Goal: Book appointment/travel/reservation

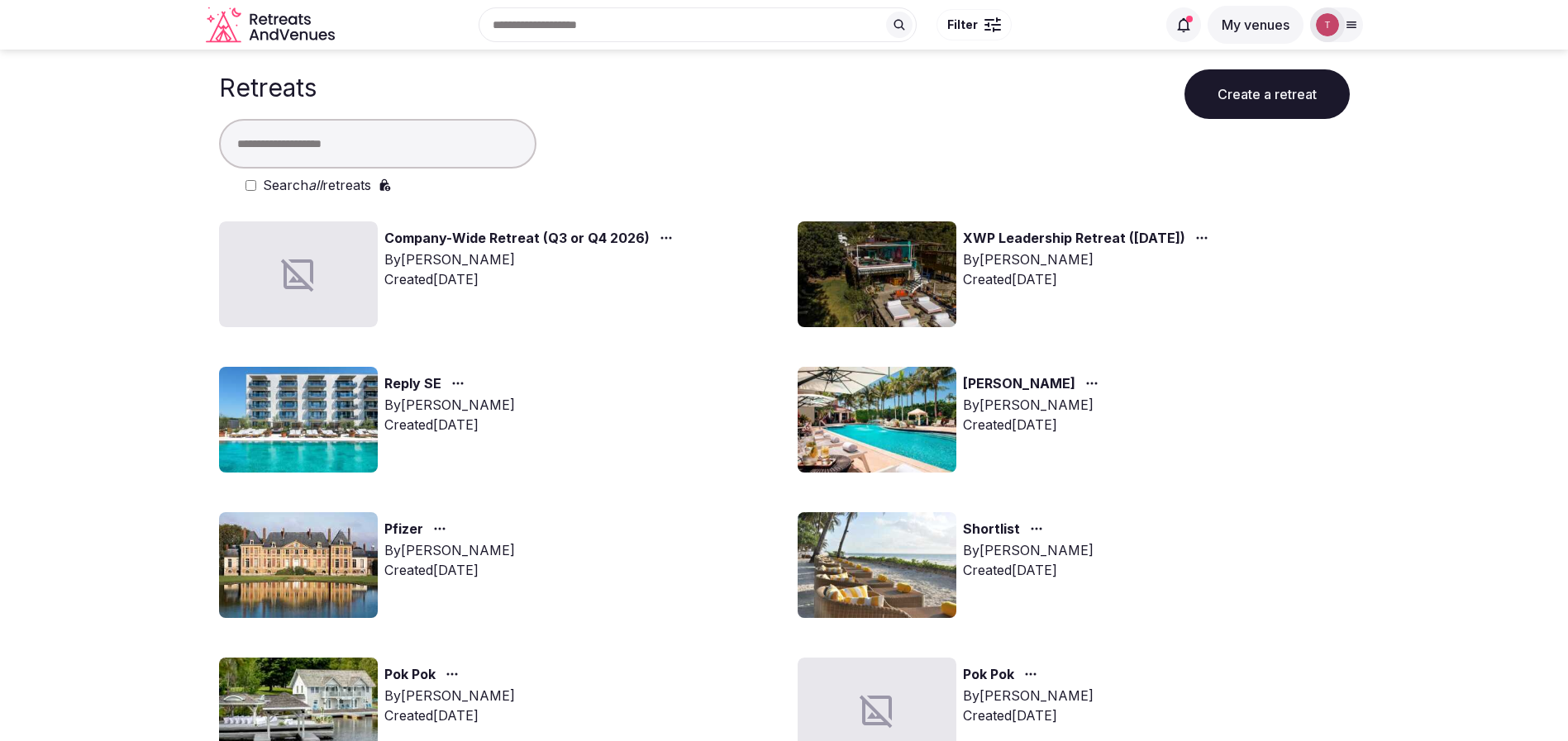
click at [920, 426] on img at bounding box center [877, 420] width 159 height 106
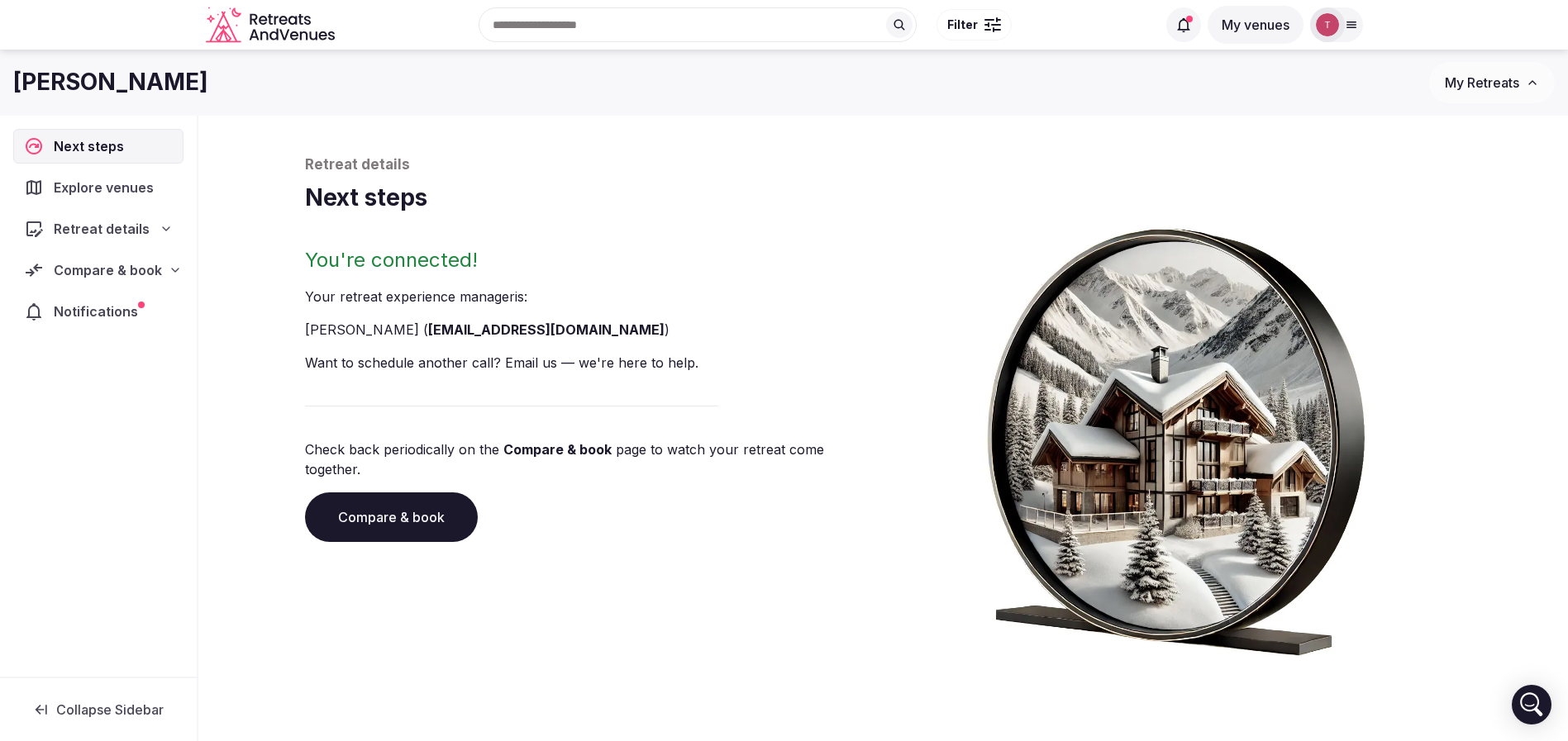
click at [391, 498] on link "Compare & book" at bounding box center [391, 517] width 172 height 49
